Goal: Information Seeking & Learning: Learn about a topic

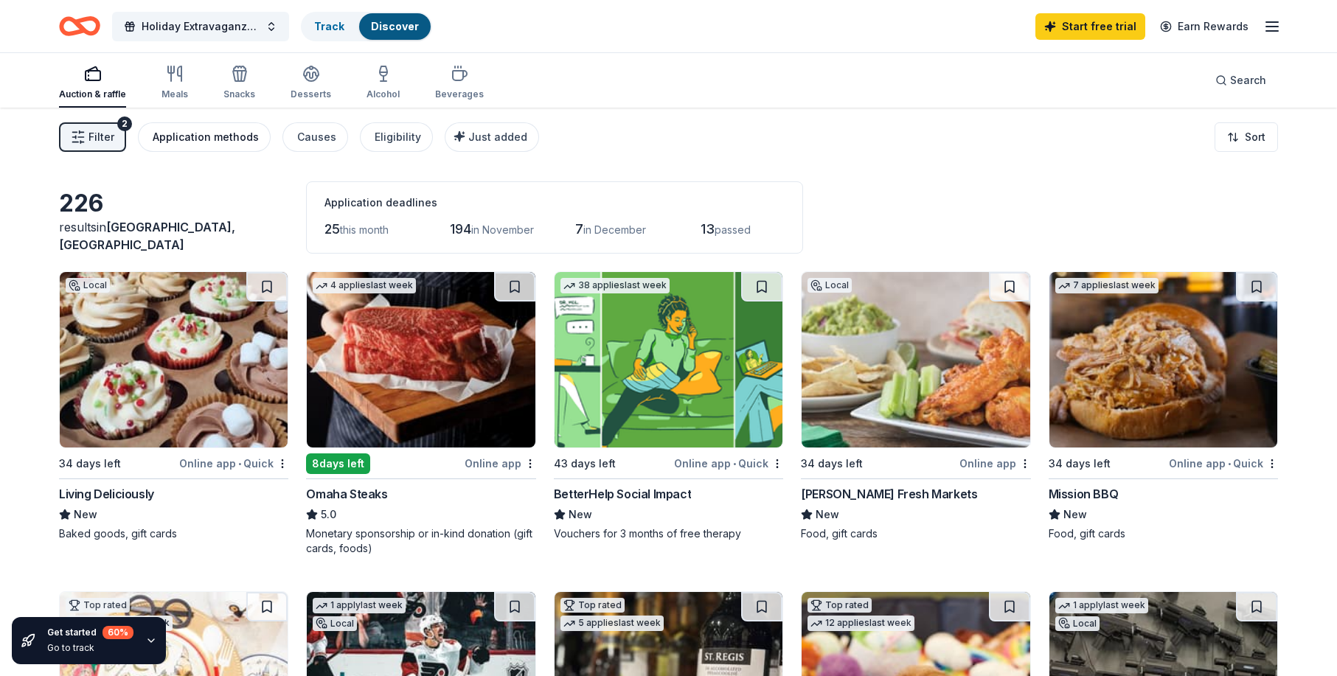
click at [204, 142] on div "Application methods" at bounding box center [206, 137] width 106 height 18
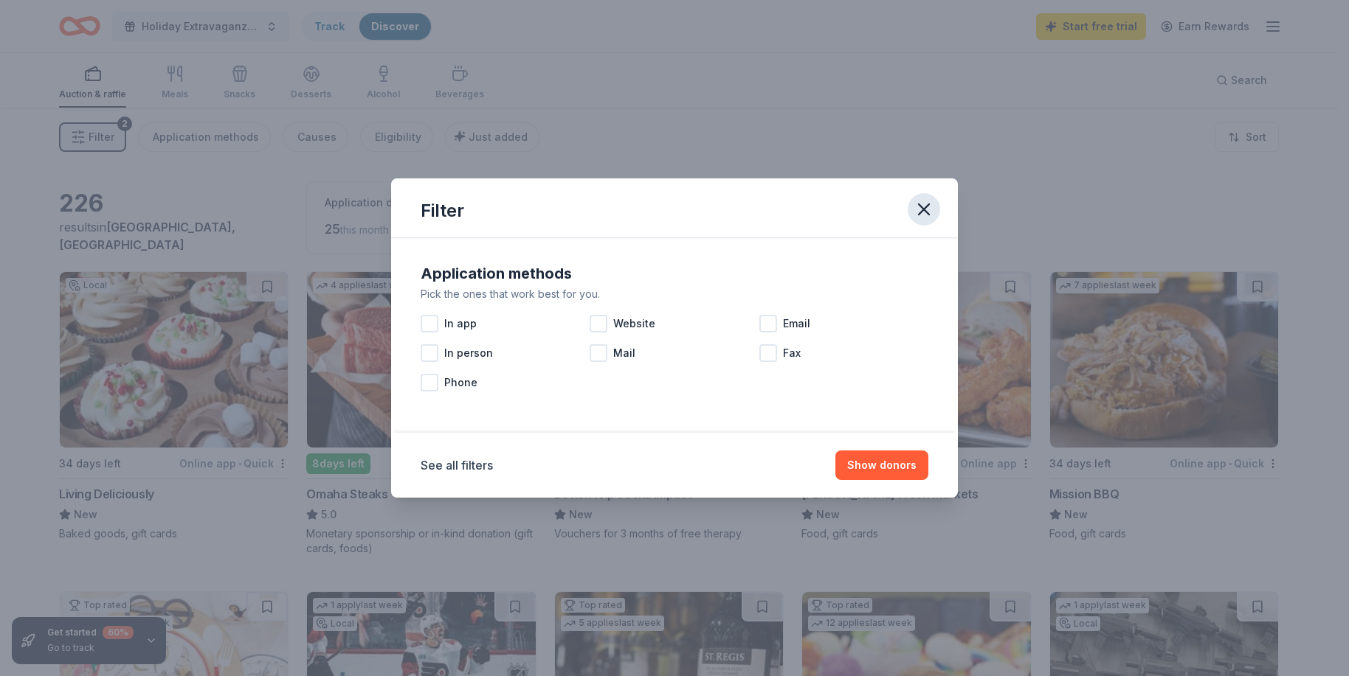
click at [918, 209] on icon "button" at bounding box center [923, 209] width 21 height 21
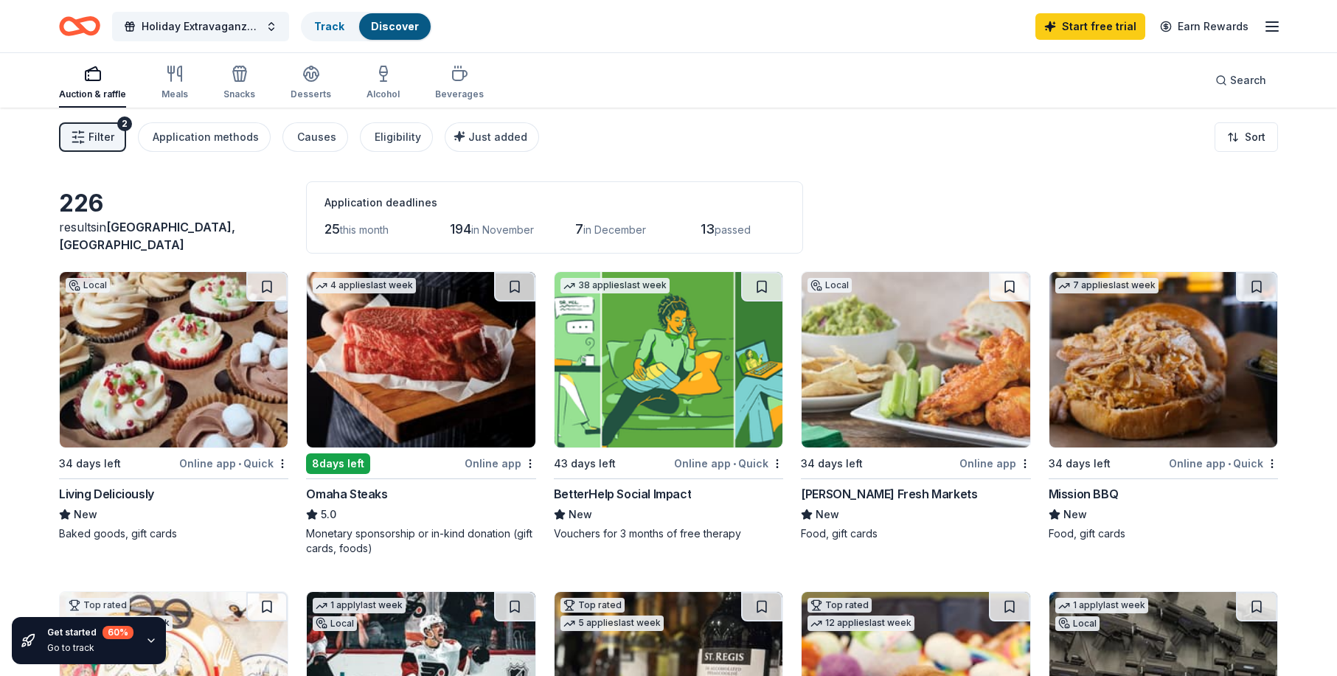
click at [116, 130] on button "Filter 2" at bounding box center [92, 137] width 67 height 30
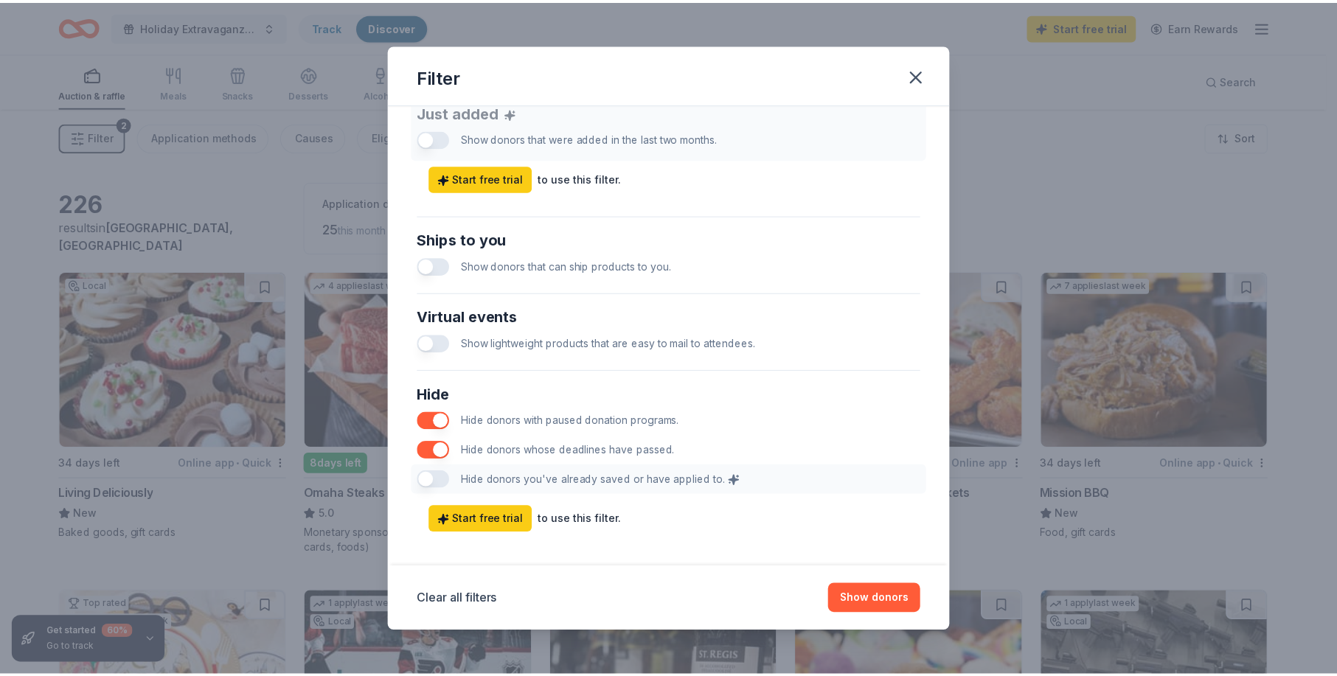
scroll to position [609, 0]
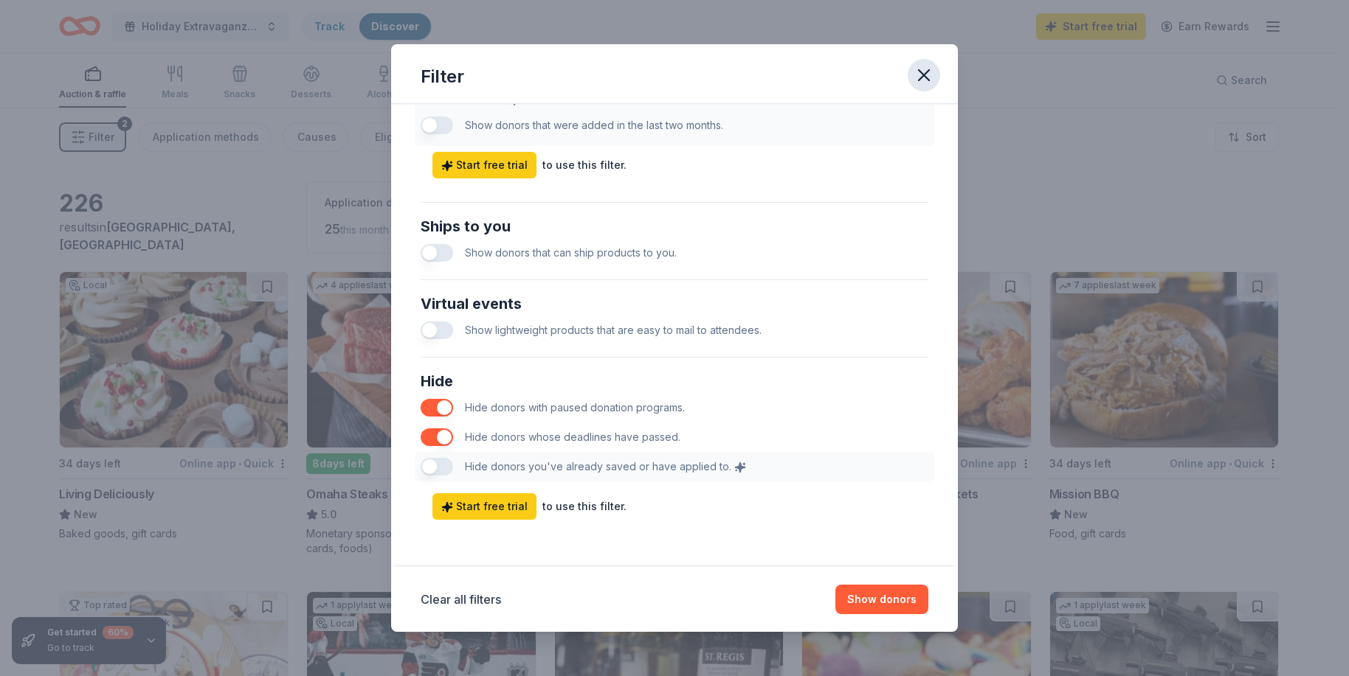
click at [921, 76] on icon "button" at bounding box center [923, 75] width 21 height 21
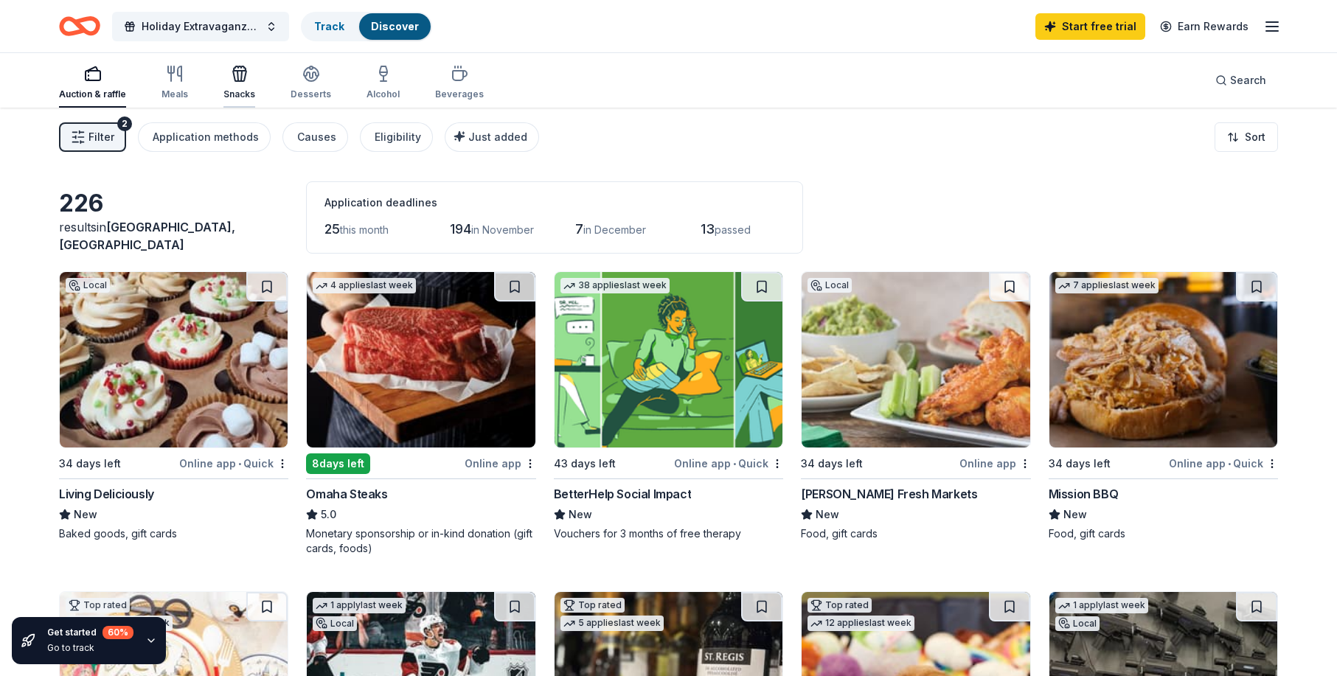
click at [237, 73] on icon "button" at bounding box center [240, 74] width 18 height 18
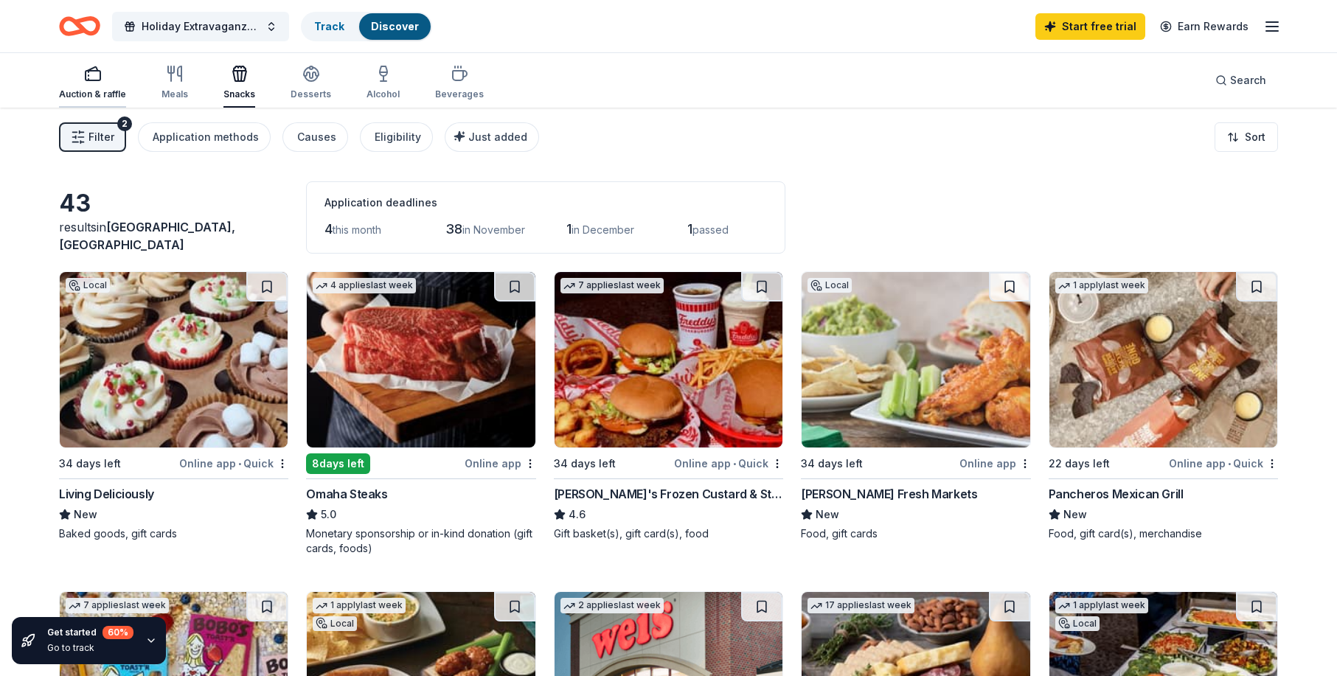
click at [93, 80] on rect "button" at bounding box center [93, 76] width 15 height 10
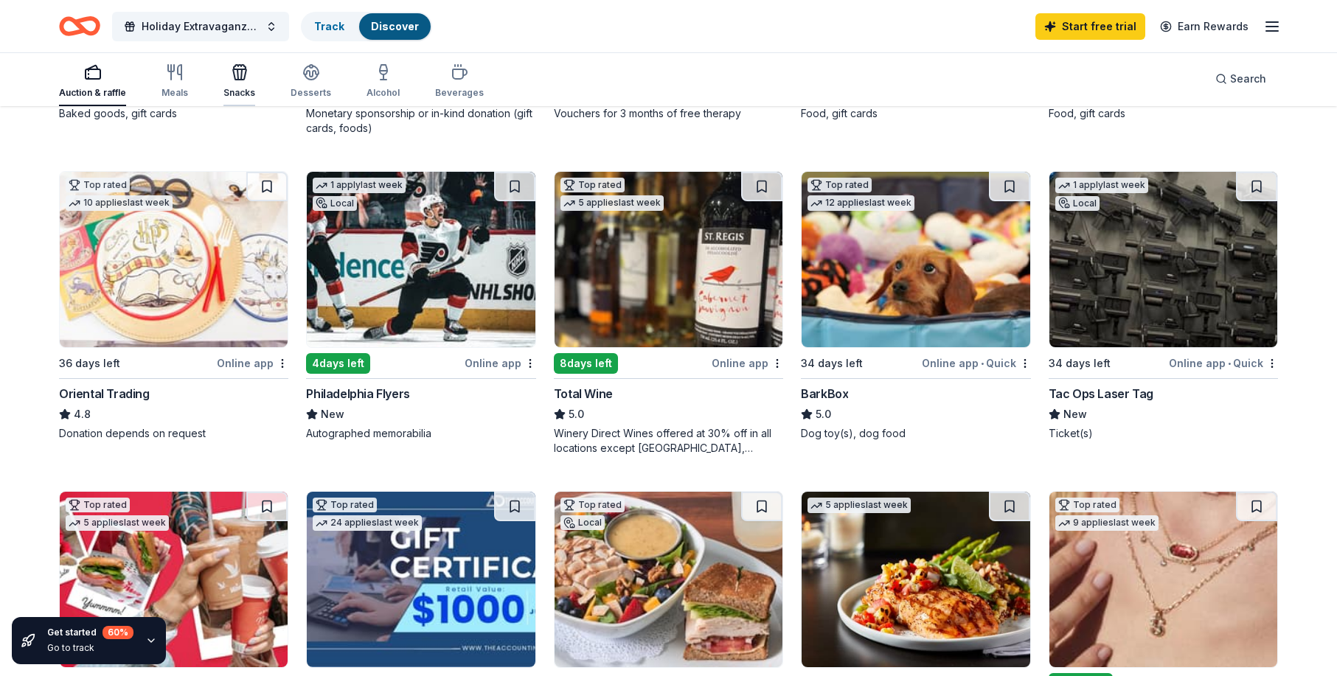
scroll to position [369, 0]
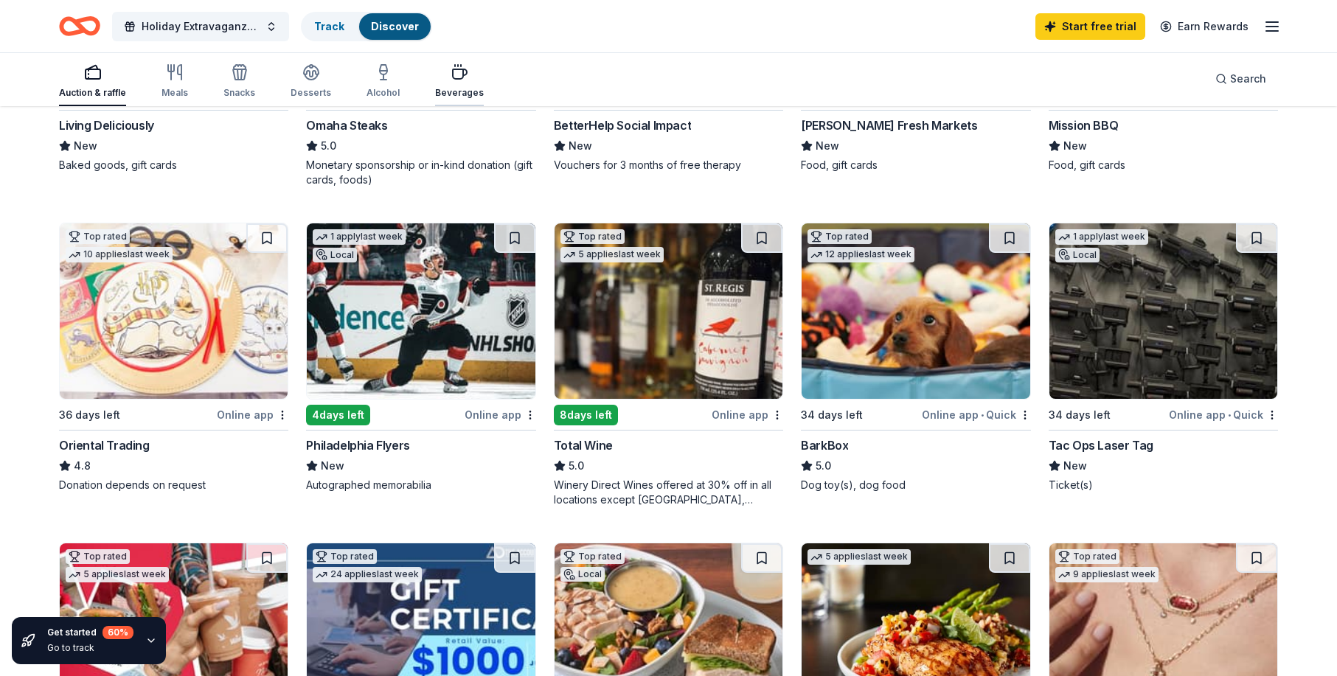
click at [451, 74] on icon "button" at bounding box center [460, 72] width 18 height 18
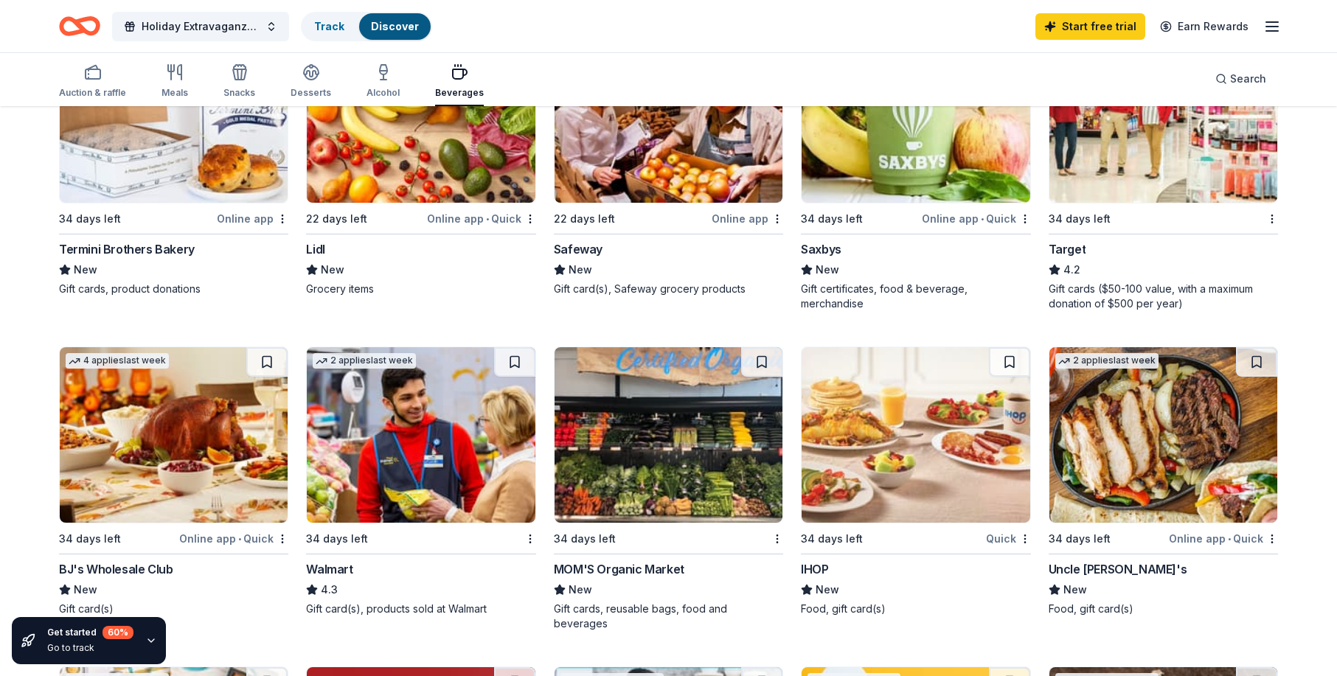
scroll to position [590, 0]
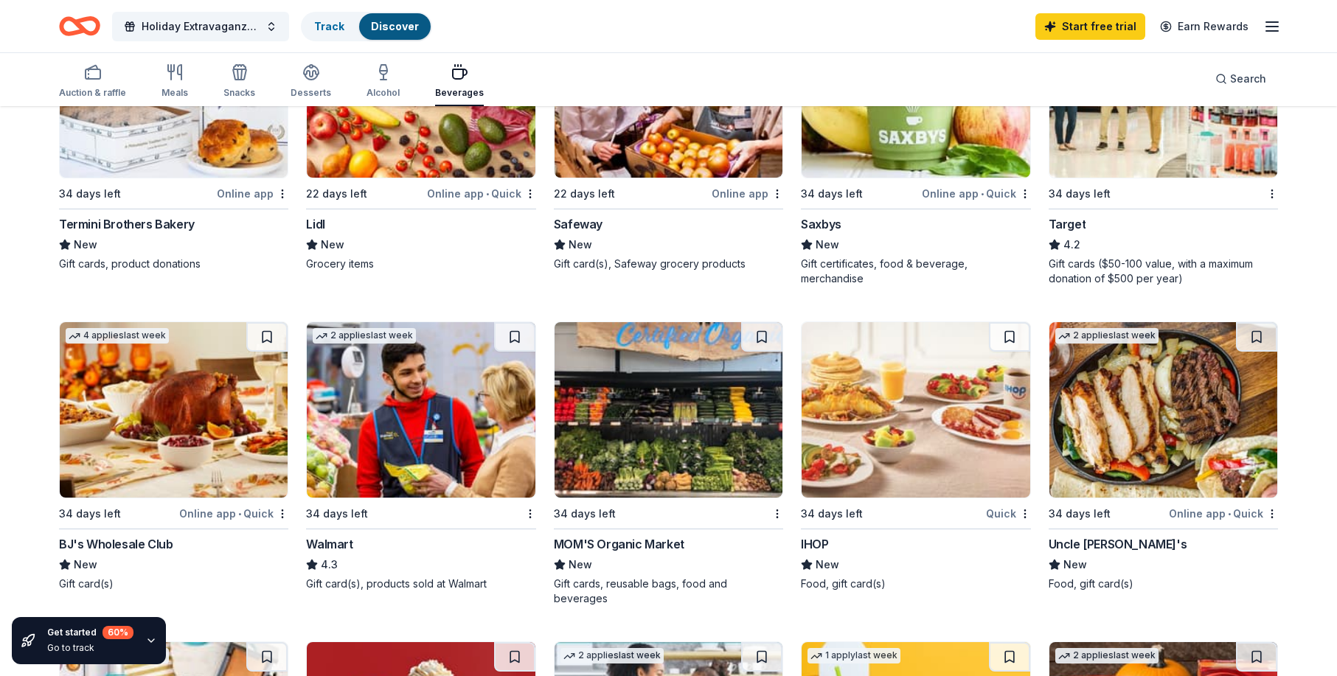
click at [911, 463] on img at bounding box center [916, 410] width 228 height 176
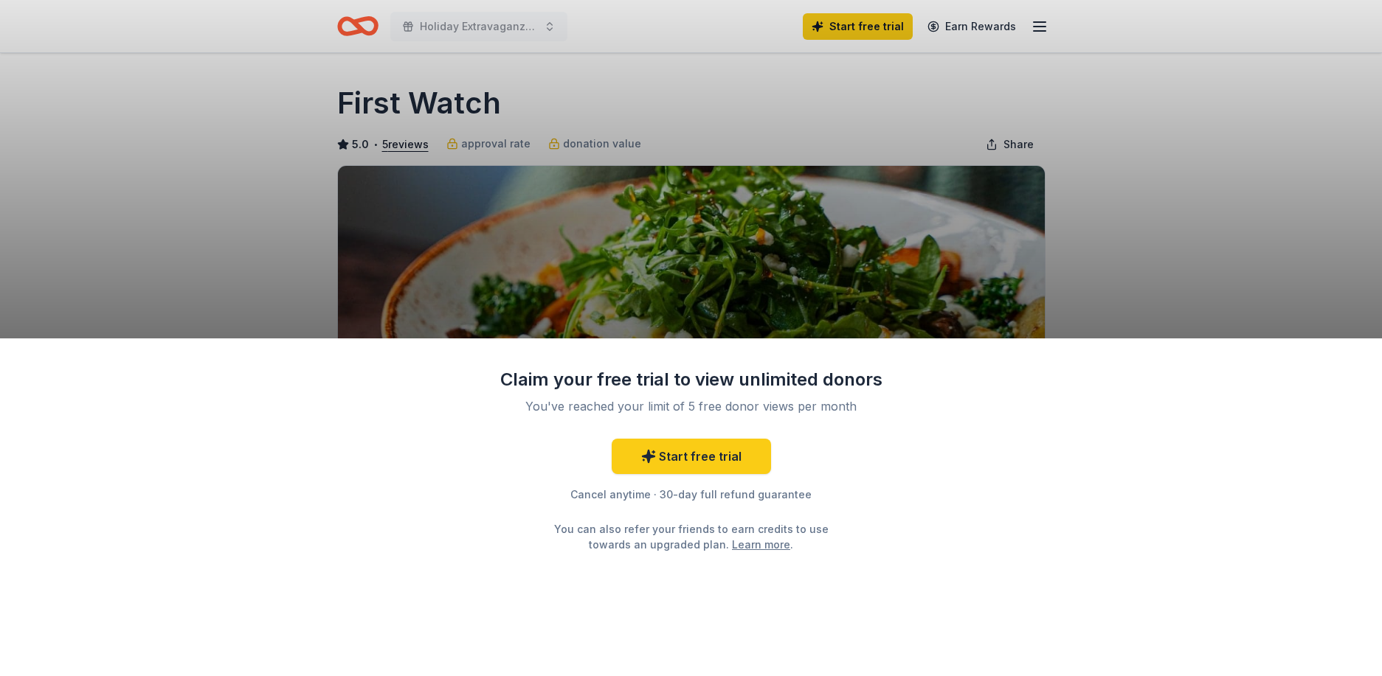
click at [1182, 261] on div "Claim your free trial to view unlimited donors You've reached your limit of 5 f…" at bounding box center [691, 338] width 1382 height 676
click at [163, 184] on div "Claim your free trial to view unlimited donors You've reached your limit of 5 f…" at bounding box center [691, 338] width 1382 height 676
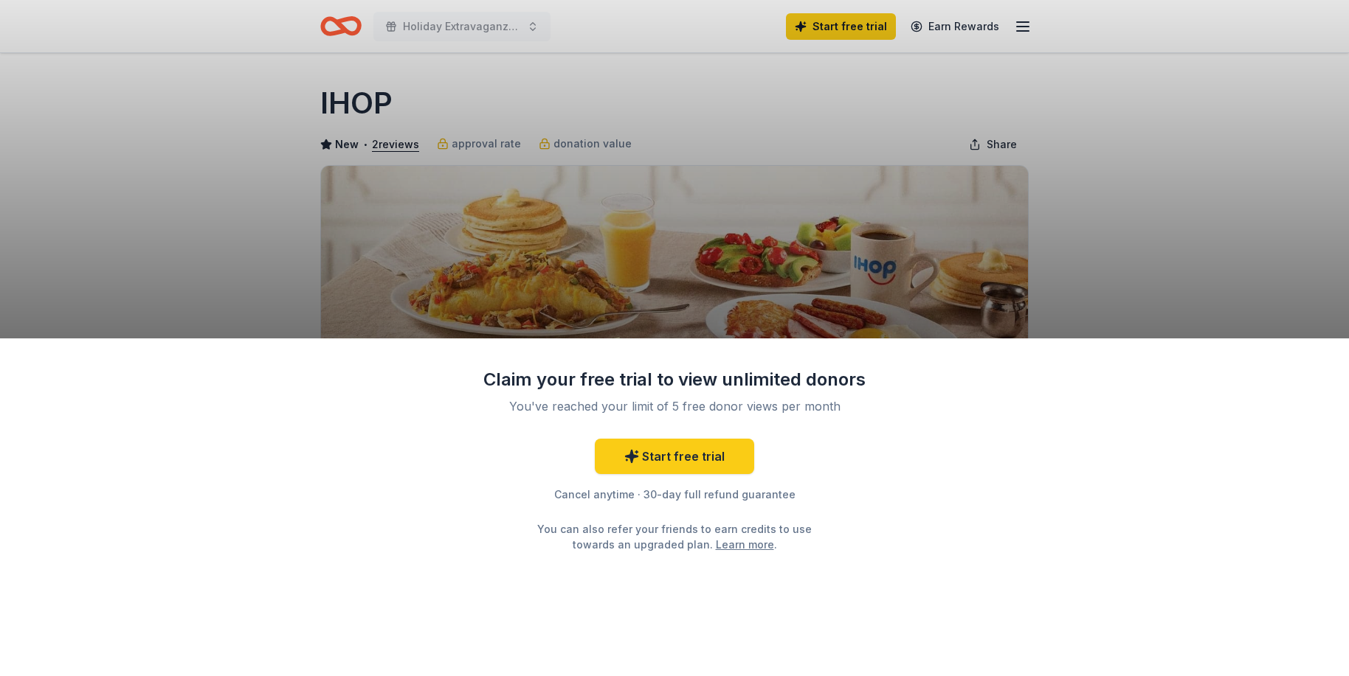
click at [1141, 259] on div "Claim your free trial to view unlimited donors You've reached your limit of 5 f…" at bounding box center [674, 338] width 1349 height 676
